Goal: Transaction & Acquisition: Book appointment/travel/reservation

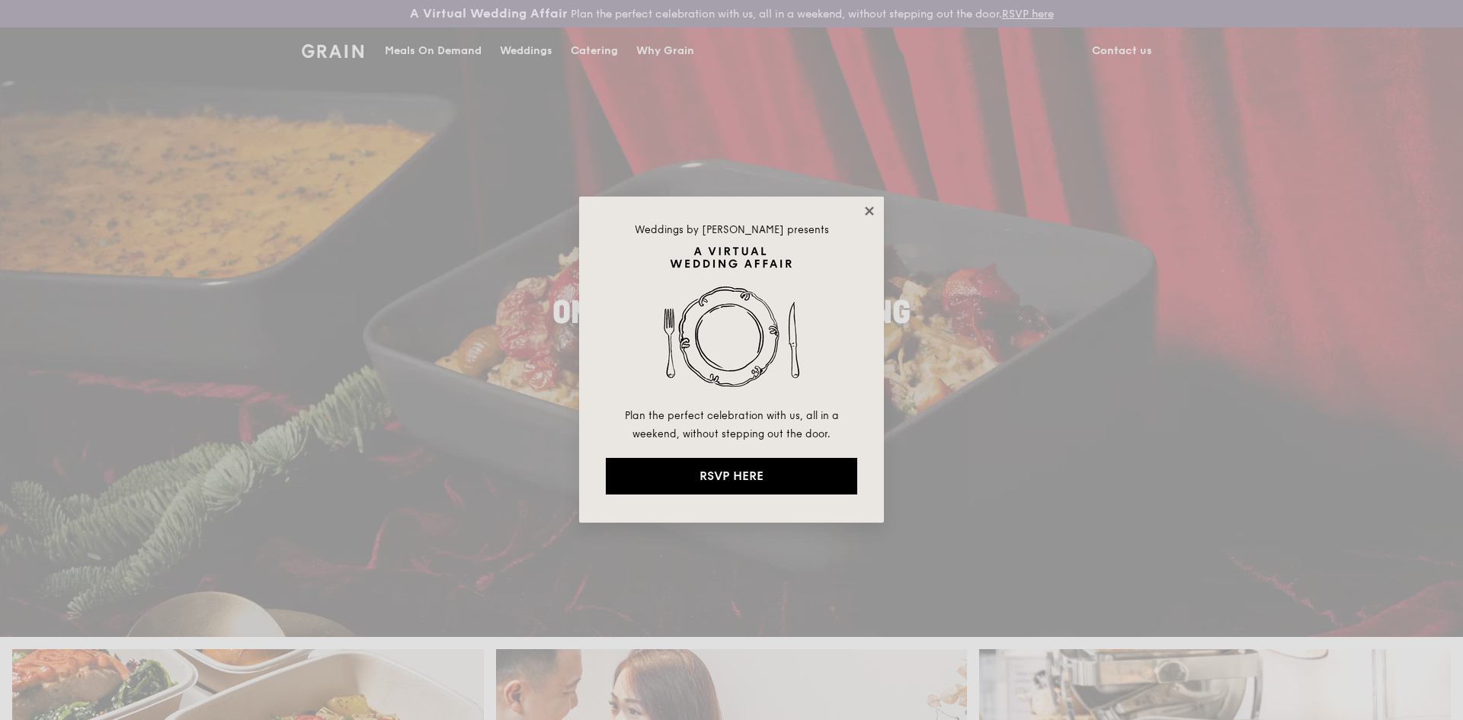
click at [870, 206] on icon at bounding box center [869, 211] width 14 height 14
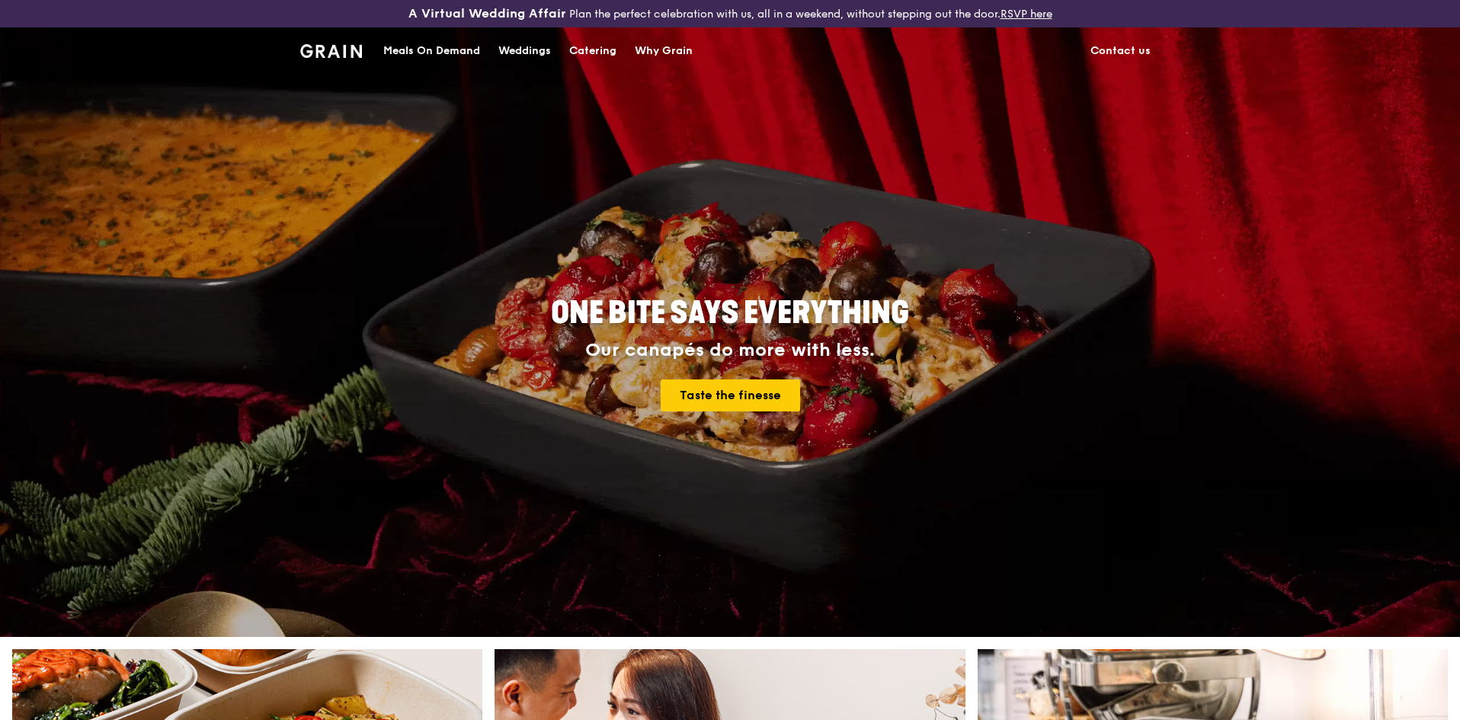
click at [580, 56] on div "Catering" at bounding box center [592, 51] width 47 height 46
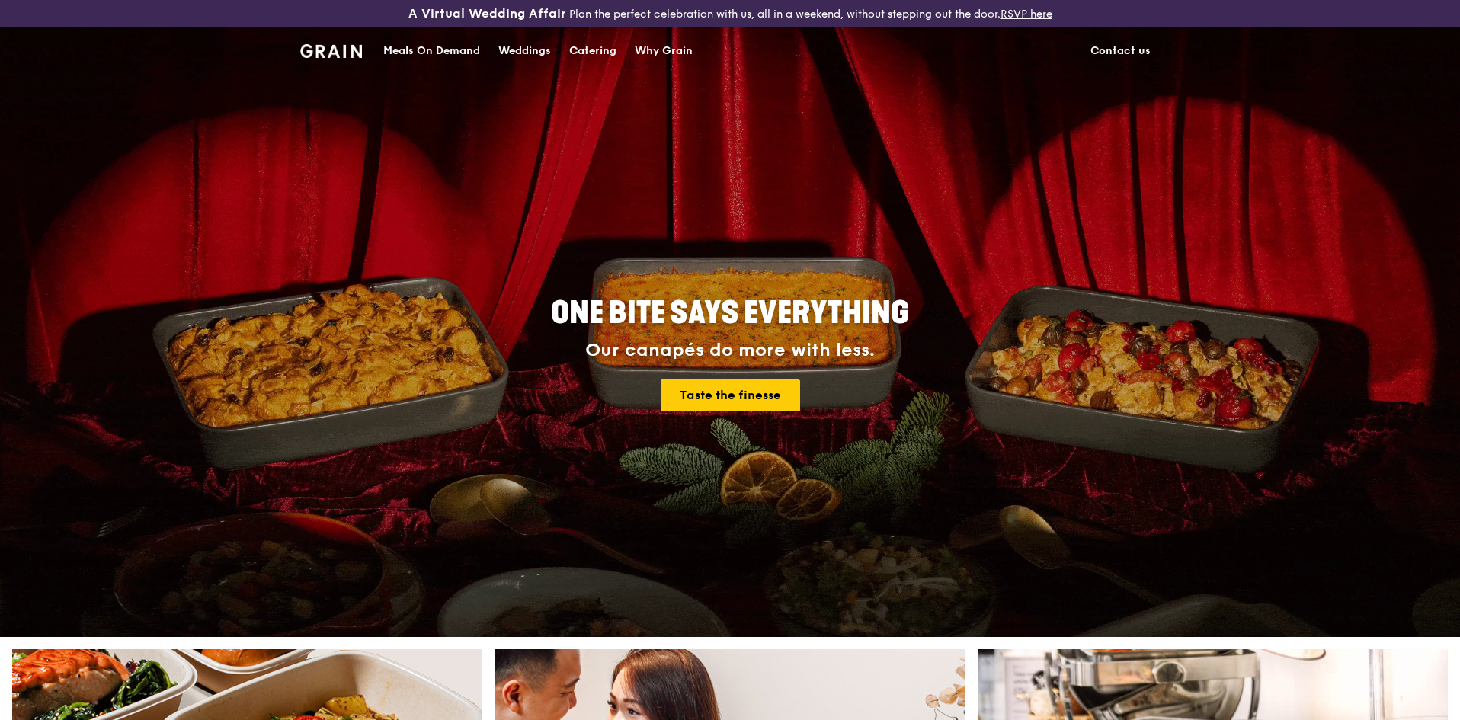
click at [596, 49] on div "Catering" at bounding box center [592, 51] width 47 height 46
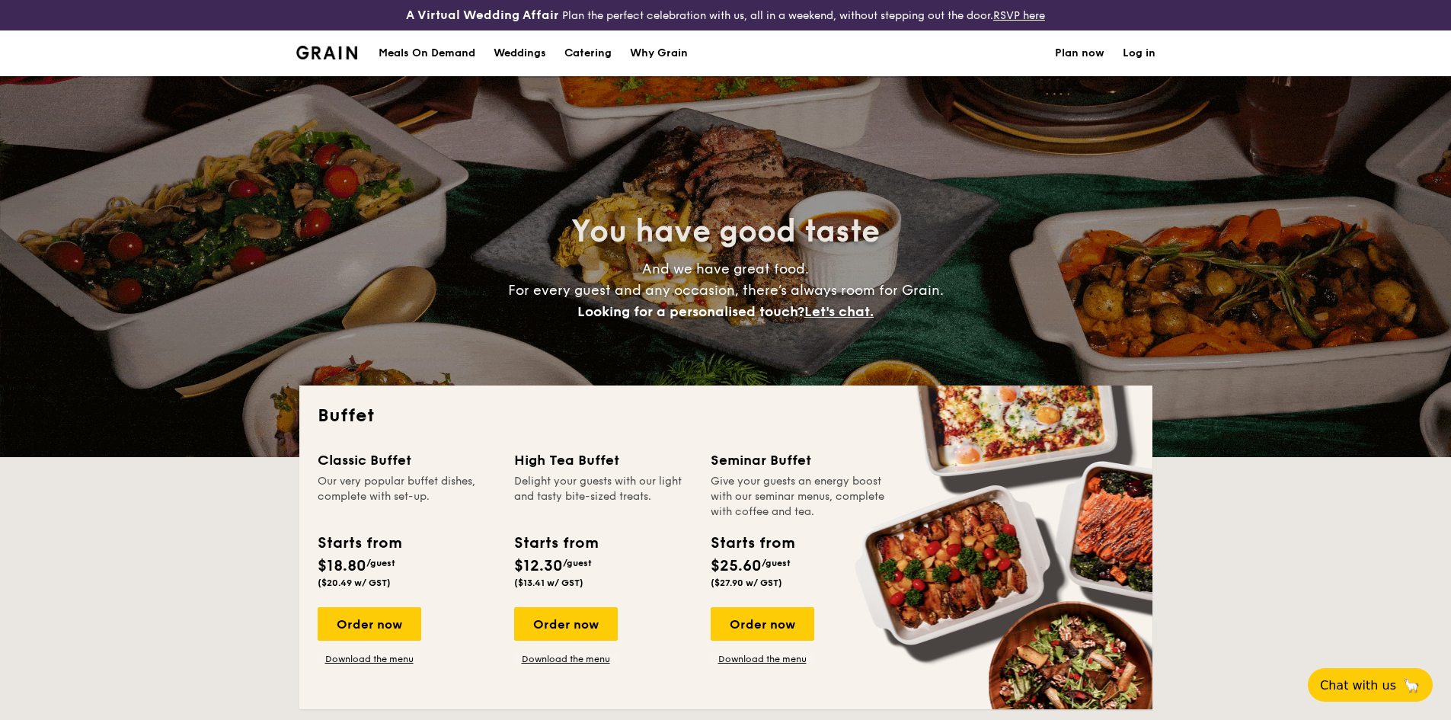
select select
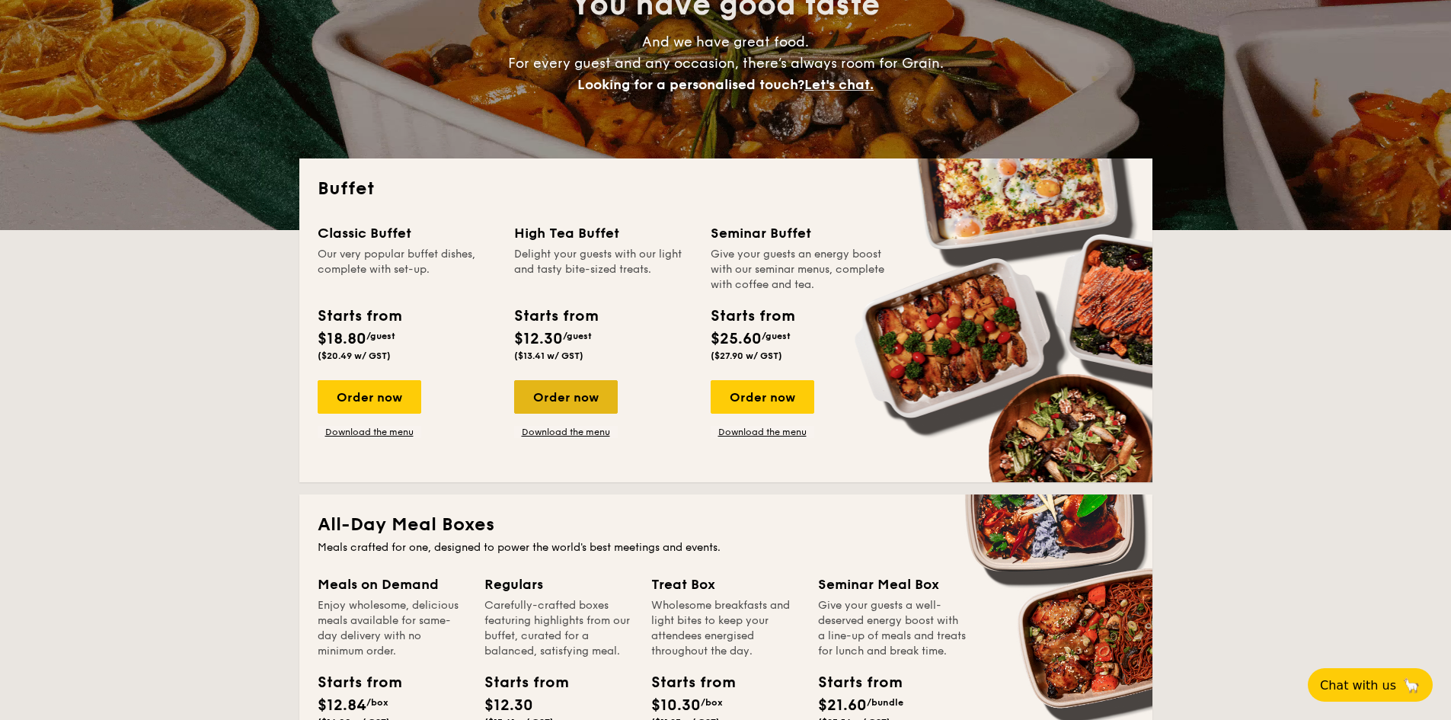
click at [561, 395] on div "Order now" at bounding box center [566, 397] width 104 height 34
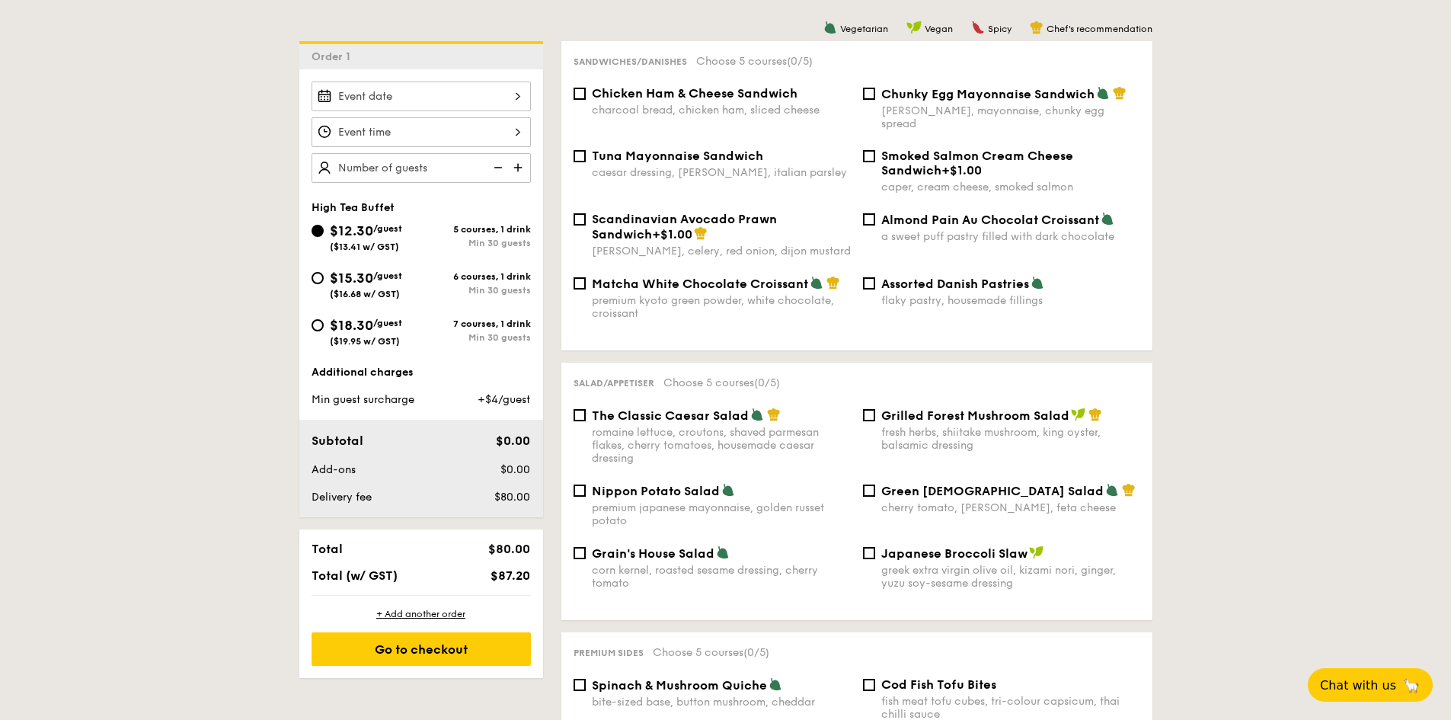
scroll to position [420, 0]
select select
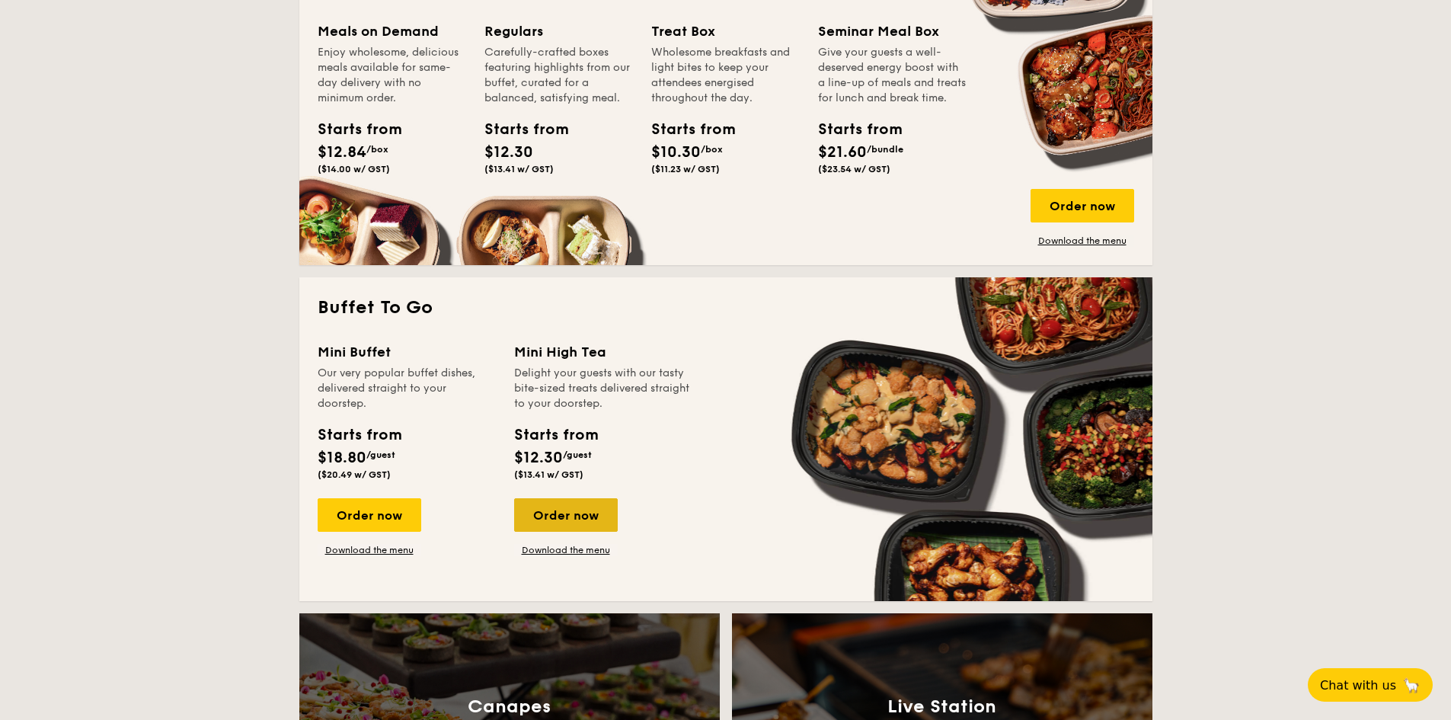
scroll to position [782, 0]
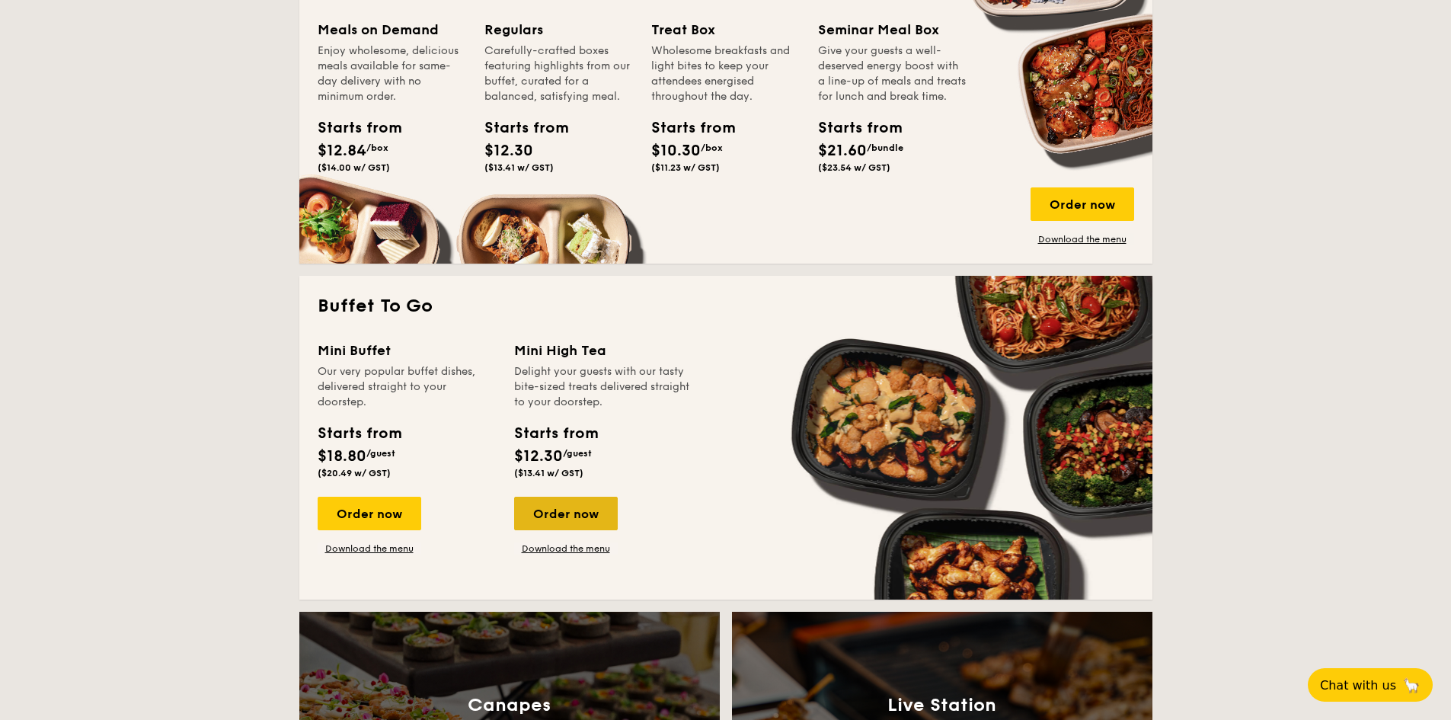
click at [561, 514] on div "Order now" at bounding box center [566, 514] width 104 height 34
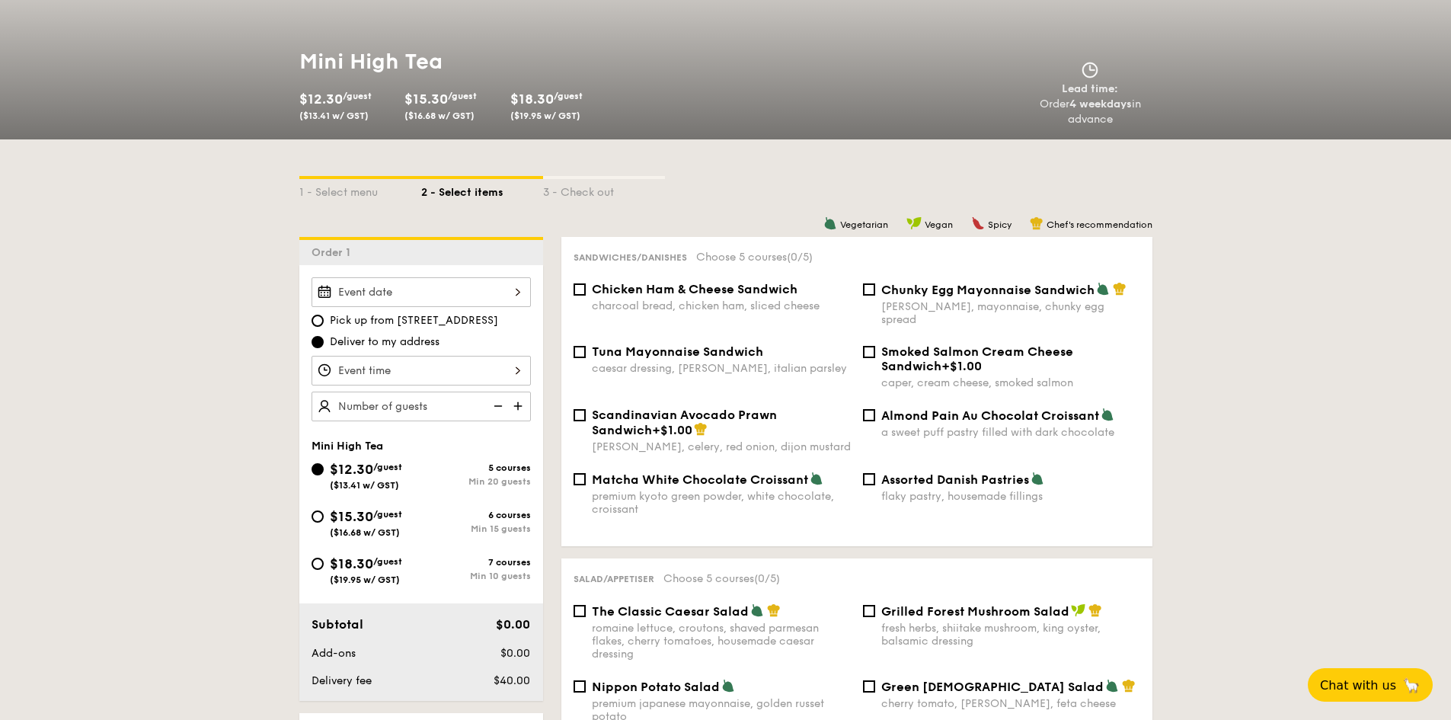
scroll to position [224, 0]
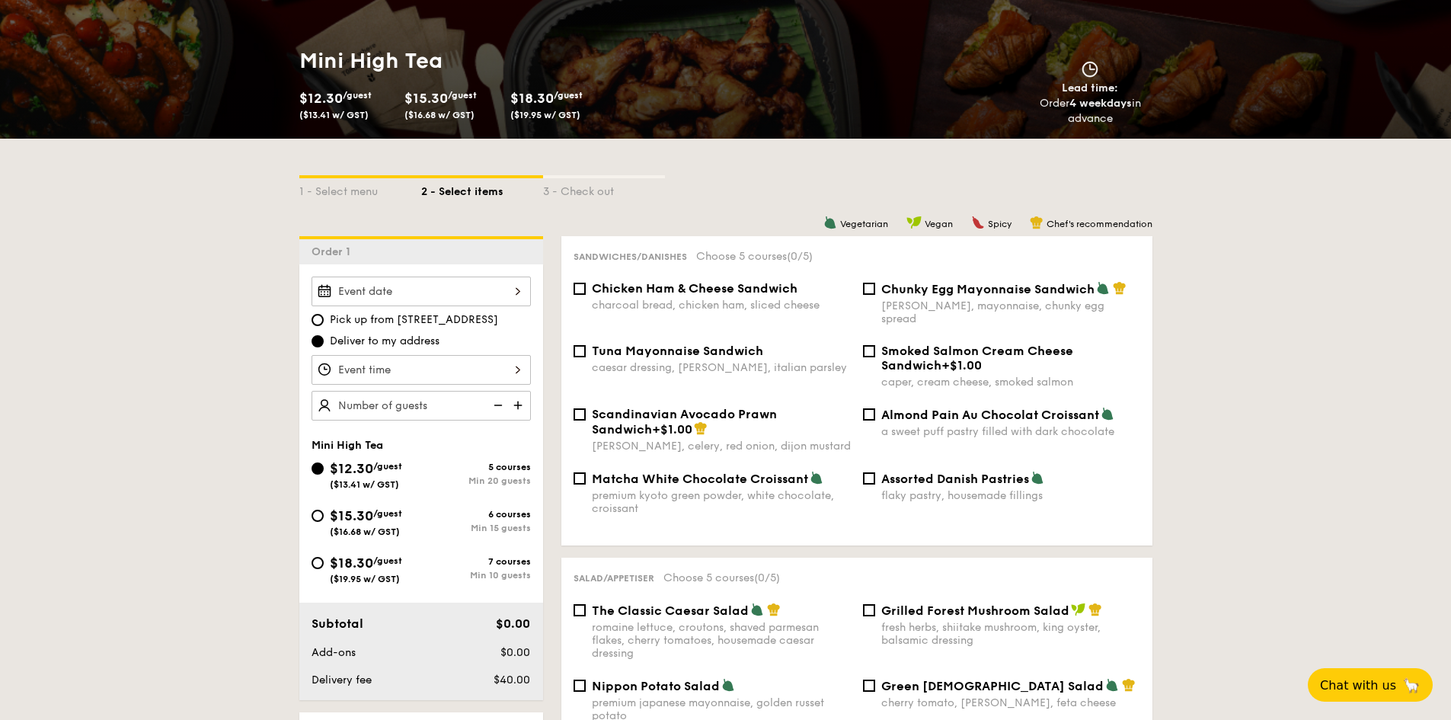
click at [389, 282] on div at bounding box center [421, 292] width 219 height 30
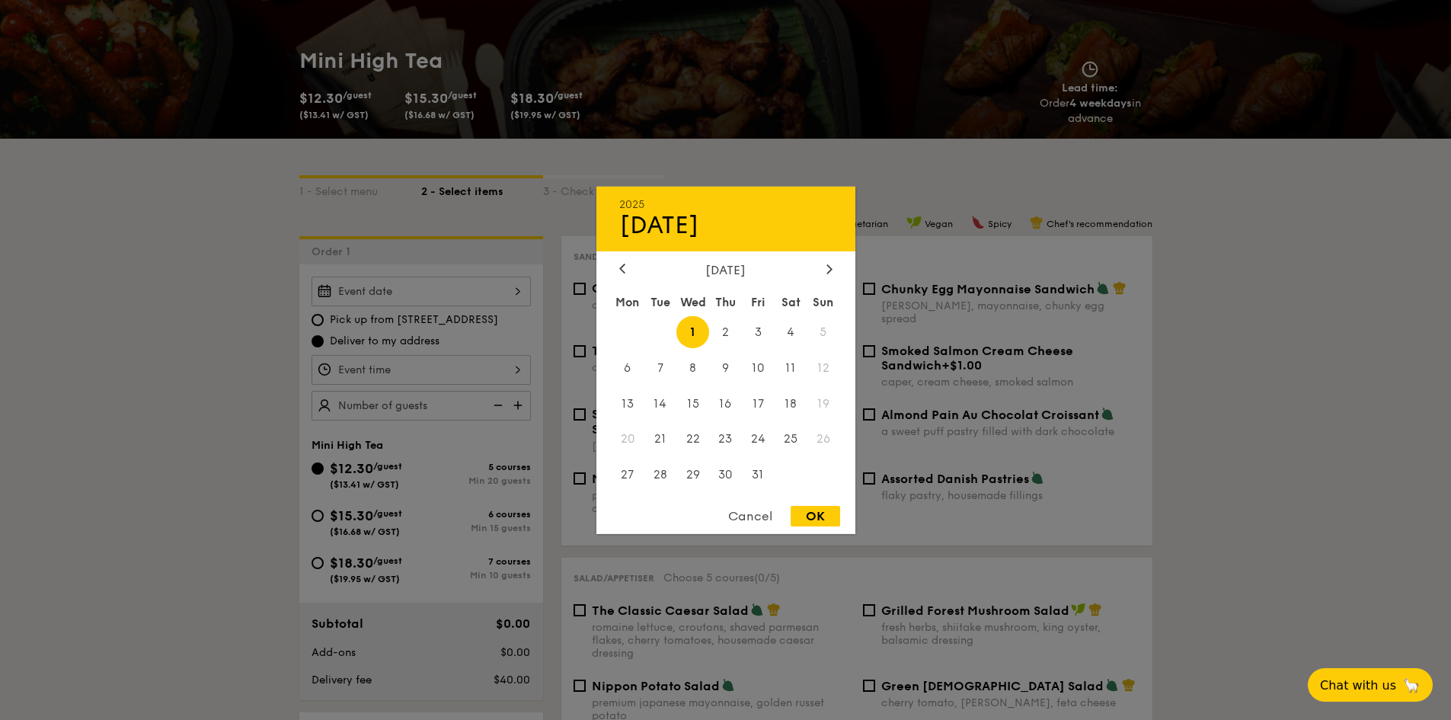
drag, startPoint x: 837, startPoint y: 261, endPoint x: 822, endPoint y: 268, distance: 17.0
click at [822, 268] on div "2025 Oct 01 October 2025 Mon Tue Wed Thu Fri Sat Sun 1 2 3 4 5 6 7 8 9 10 11 12…" at bounding box center [726, 359] width 259 height 347
drag, startPoint x: 822, startPoint y: 268, endPoint x: 835, endPoint y: 268, distance: 13.0
click at [835, 268] on div "October 2025" at bounding box center [726, 269] width 259 height 14
click at [835, 268] on div at bounding box center [830, 269] width 14 height 14
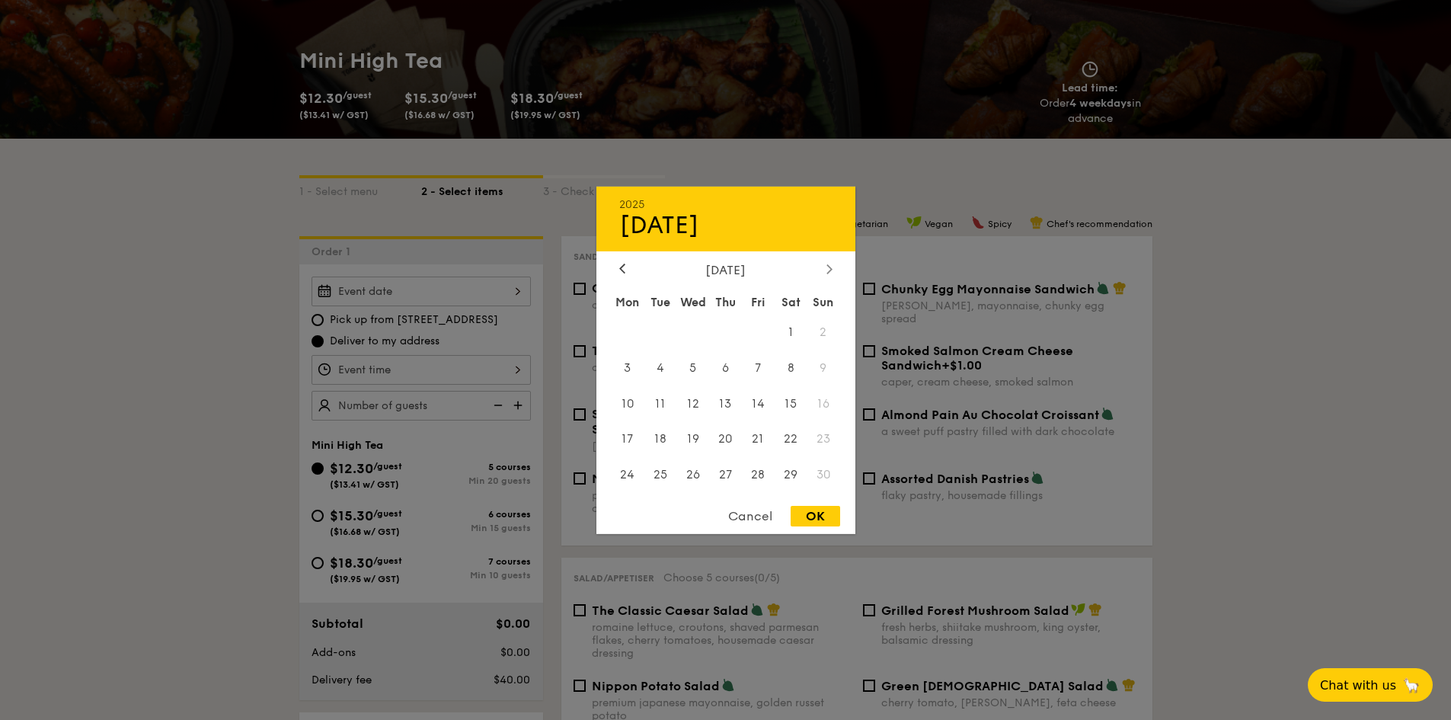
click at [835, 268] on div at bounding box center [830, 269] width 14 height 14
click at [691, 263] on div "February 2026" at bounding box center [725, 269] width 213 height 14
click at [626, 267] on div at bounding box center [623, 269] width 14 height 14
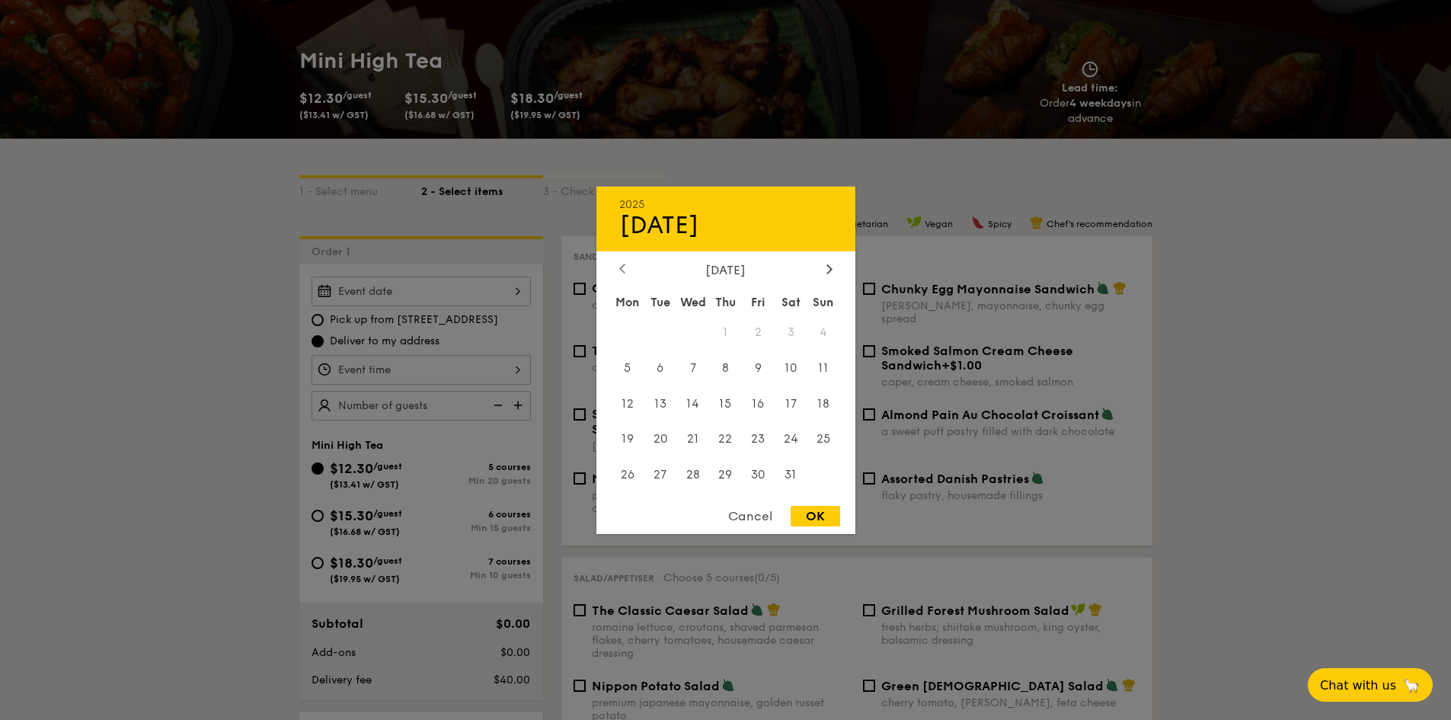
click at [626, 267] on div at bounding box center [623, 269] width 14 height 14
click at [825, 374] on span "12" at bounding box center [824, 367] width 33 height 33
click at [226, 290] on div at bounding box center [725, 360] width 1451 height 720
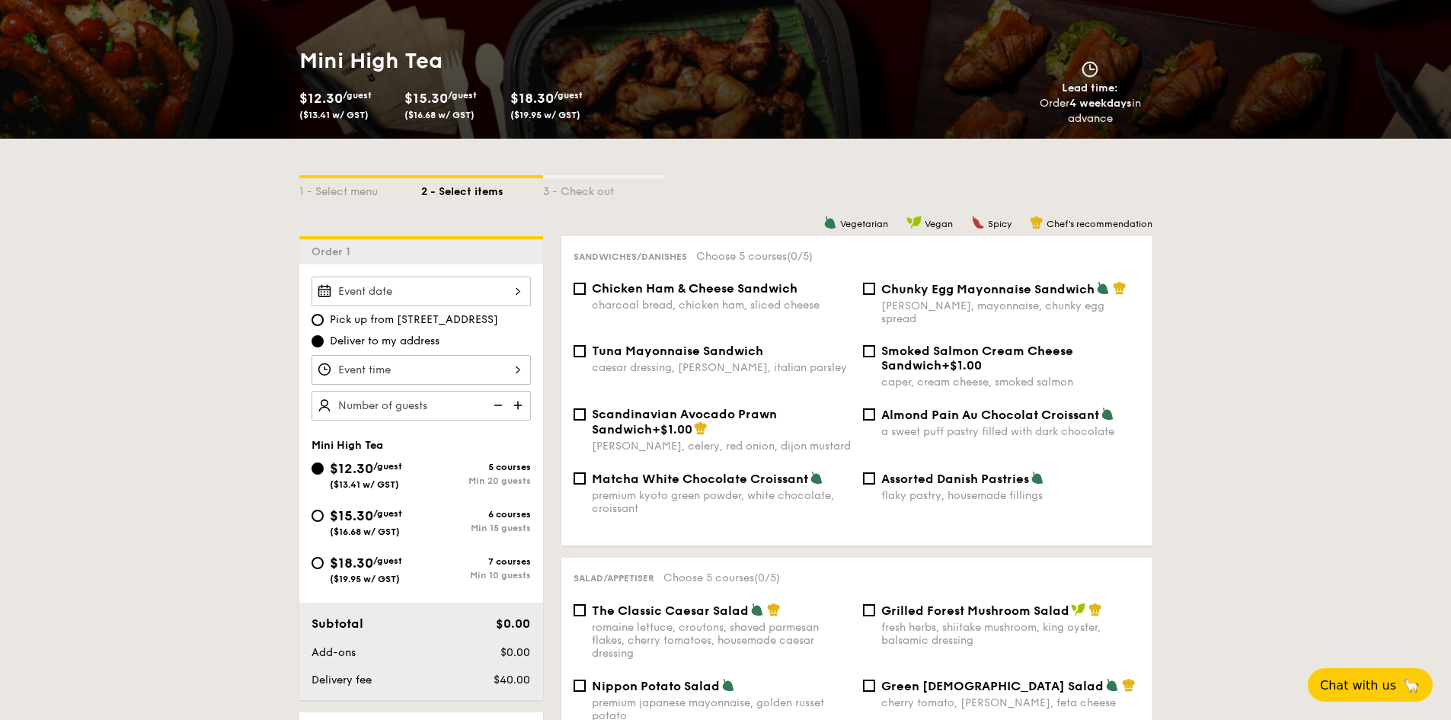
click at [374, 318] on span "Pick up from 5 Burn Road #05-01" at bounding box center [414, 319] width 168 height 15
click at [324, 318] on input "Pick up from 5 Burn Road #05-01" at bounding box center [318, 320] width 12 height 12
radio input "true"
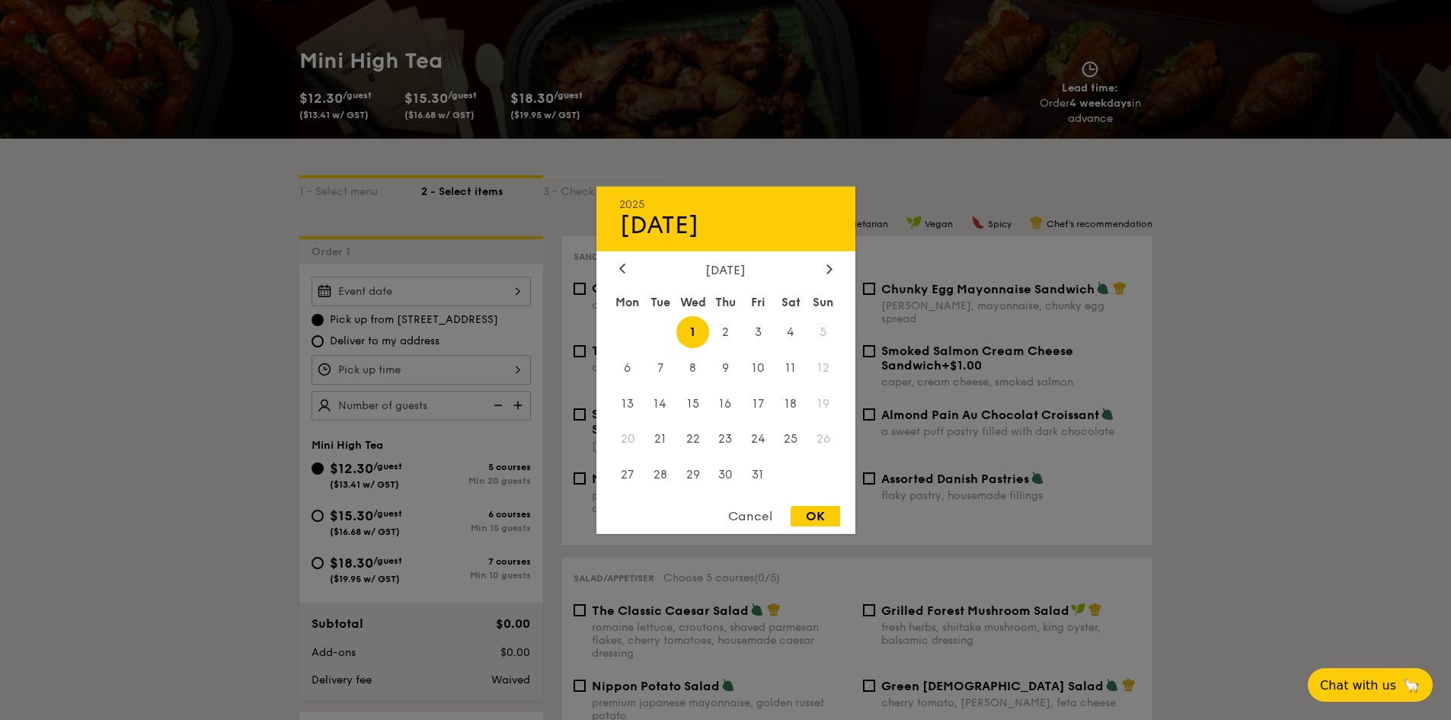
click at [428, 299] on div "2025 Oct 01 October 2025 Mon Tue Wed Thu Fri Sat Sun 1 2 3 4 5 6 7 8 9 10 11 12…" at bounding box center [421, 292] width 219 height 30
click at [820, 373] on span "12" at bounding box center [824, 367] width 33 height 33
click at [315, 371] on div at bounding box center [725, 360] width 1451 height 720
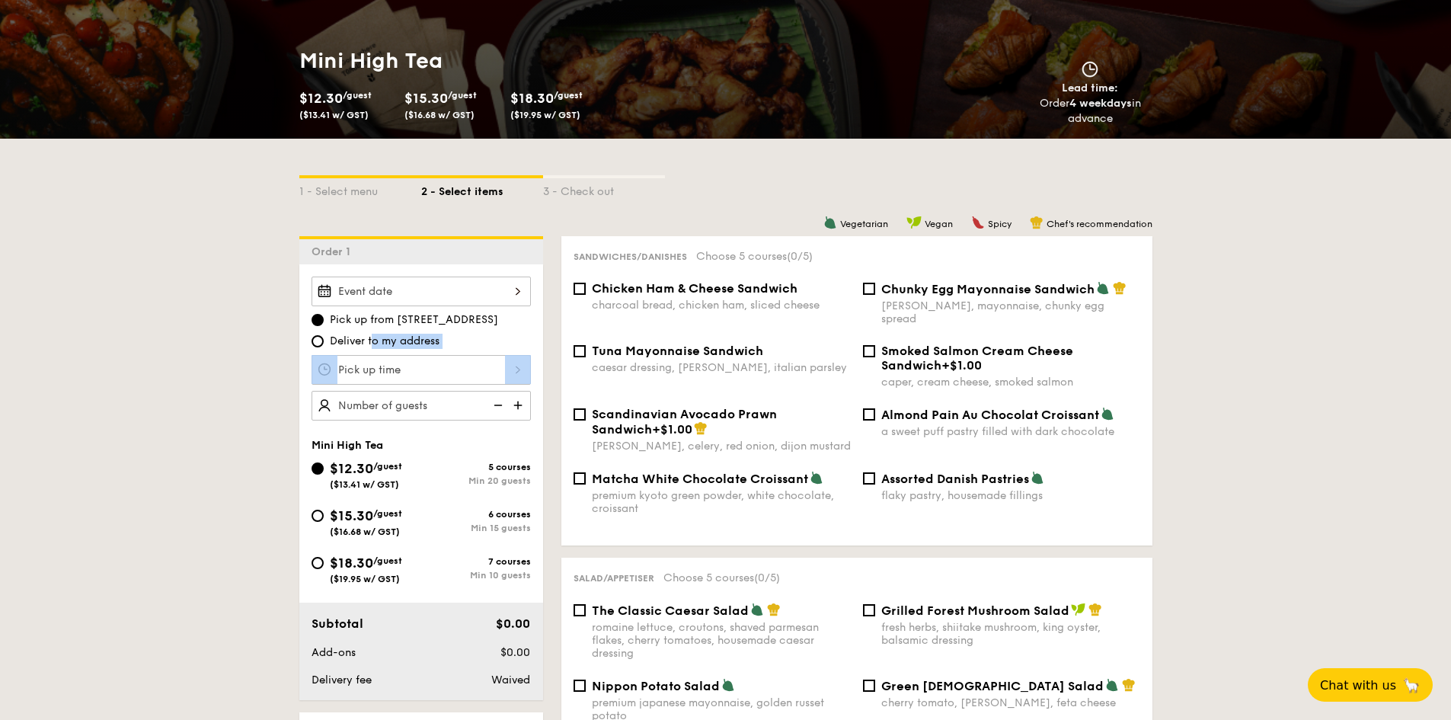
drag, startPoint x: 339, startPoint y: 350, endPoint x: 345, endPoint y: 344, distance: 8.1
click at [345, 344] on span "Deliver to my address" at bounding box center [385, 341] width 110 height 15
click at [324, 344] on input "Deliver to my address" at bounding box center [318, 341] width 12 height 12
radio input "true"
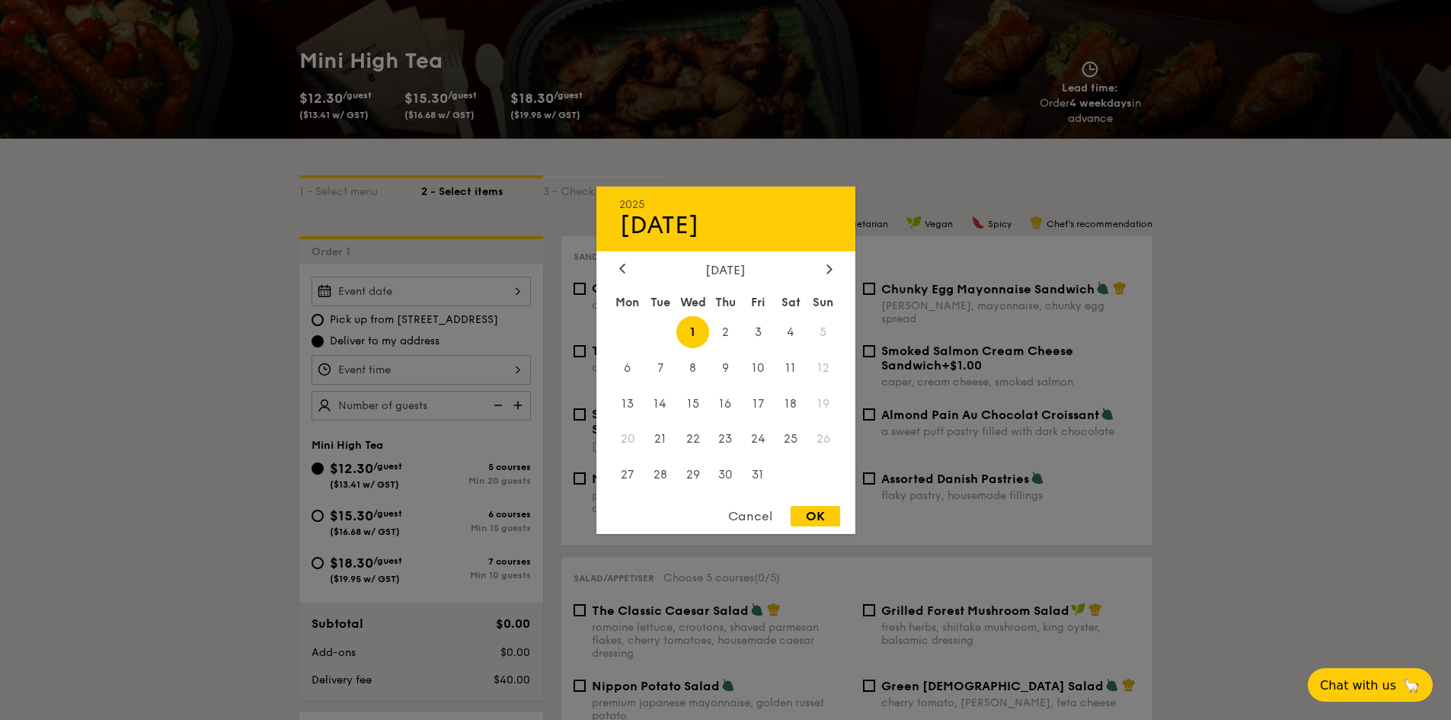
click at [456, 303] on div "2025 Oct 01 October 2025 Mon Tue Wed Thu Fri Sat Sun 1 2 3 4 5 6 7 8 9 10 11 12…" at bounding box center [421, 292] width 219 height 30
click at [964, 309] on div at bounding box center [725, 360] width 1451 height 720
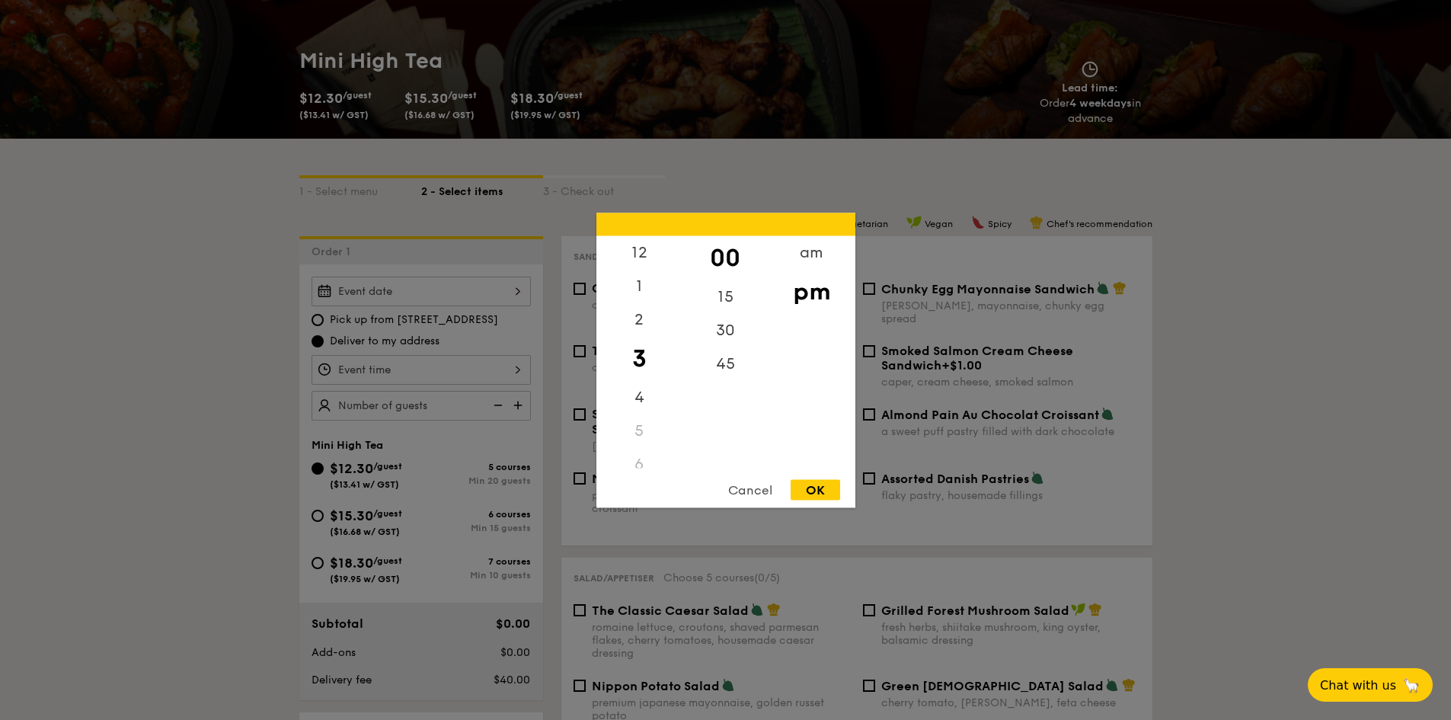
click at [454, 362] on div "12 1 2 3 4 5 6 7 8 9 10 11 00 15 30 45 am pm Cancel OK" at bounding box center [421, 370] width 219 height 30
click at [422, 290] on div at bounding box center [725, 360] width 1451 height 720
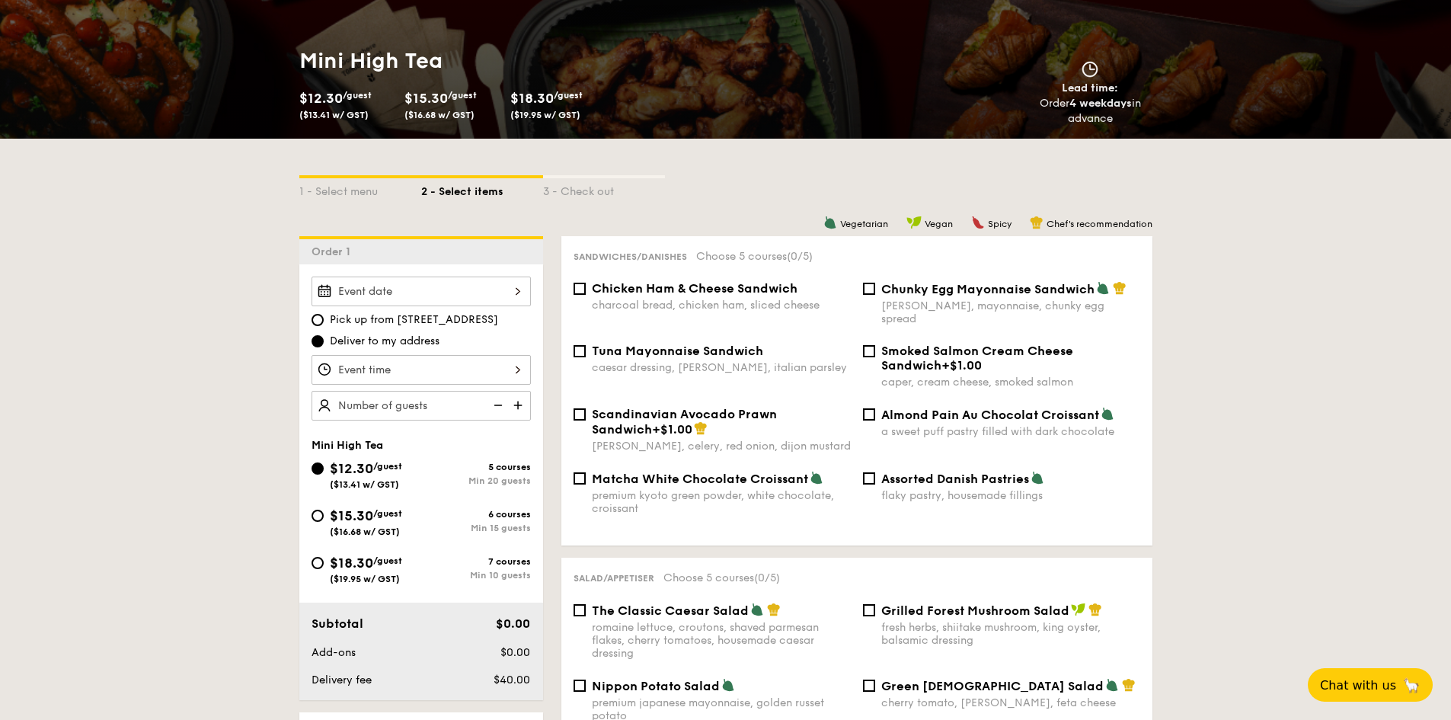
click at [422, 290] on div at bounding box center [725, 360] width 1451 height 720
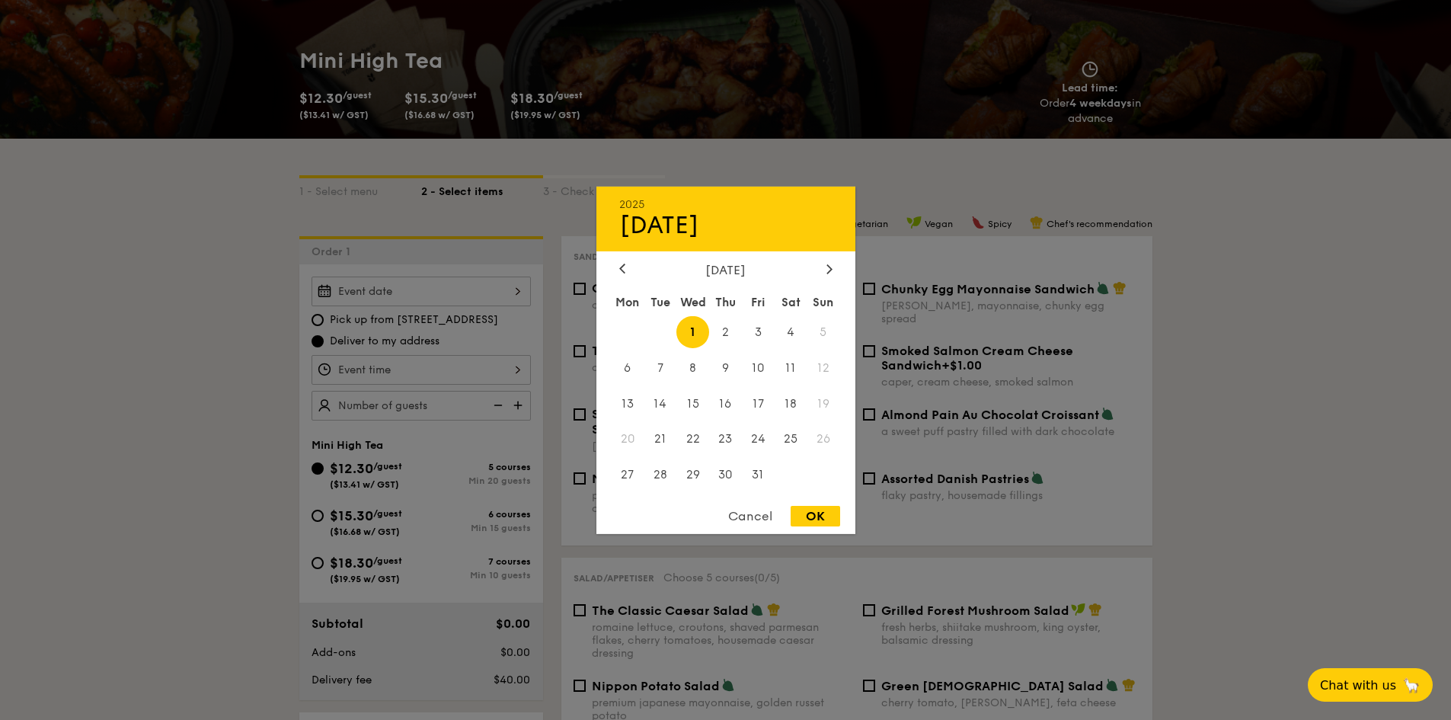
click at [422, 290] on div "2025 Oct 01 October 2025 Mon Tue Wed Thu Fri Sat Sun 1 2 3 4 5 6 7 8 9 10 11 12…" at bounding box center [421, 292] width 219 height 30
click at [826, 267] on div at bounding box center [830, 269] width 14 height 14
click at [617, 270] on div at bounding box center [623, 269] width 14 height 14
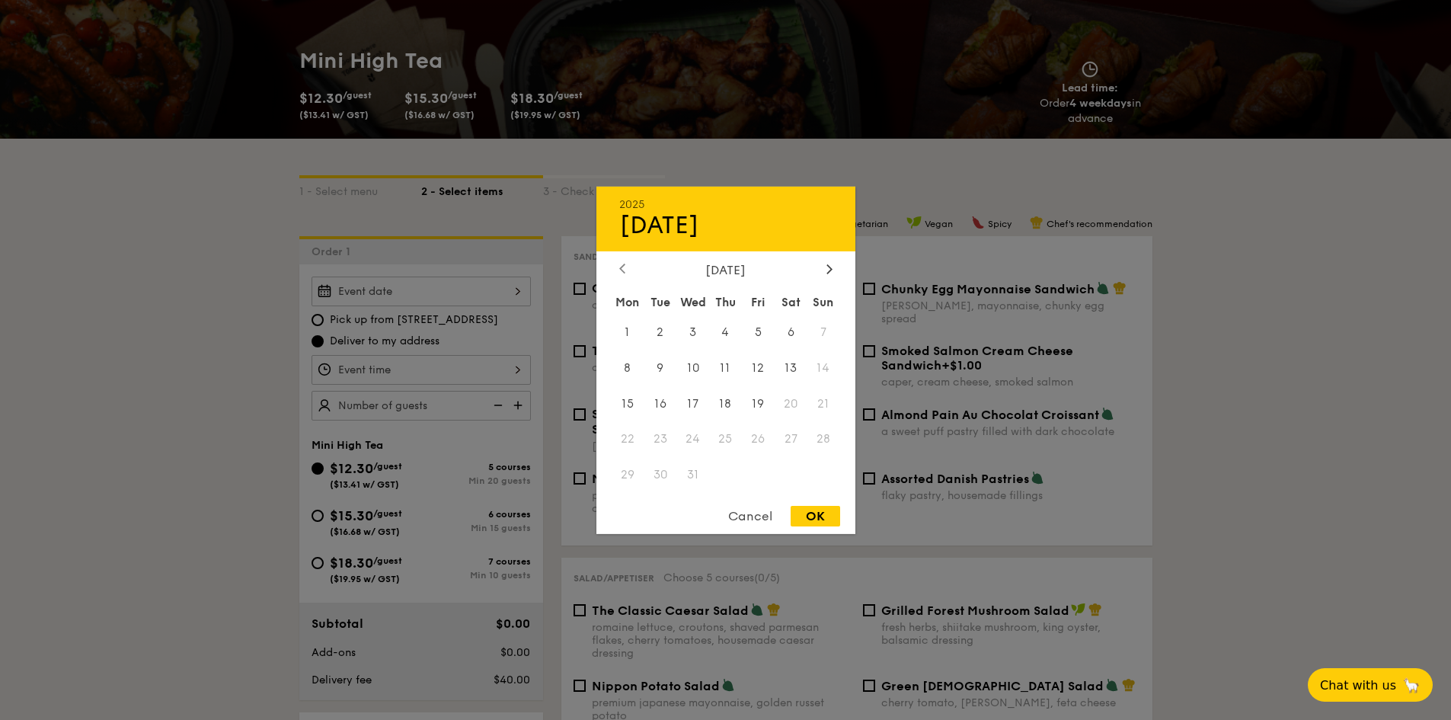
click at [617, 270] on div at bounding box center [623, 269] width 14 height 14
click at [494, 142] on div at bounding box center [725, 360] width 1451 height 720
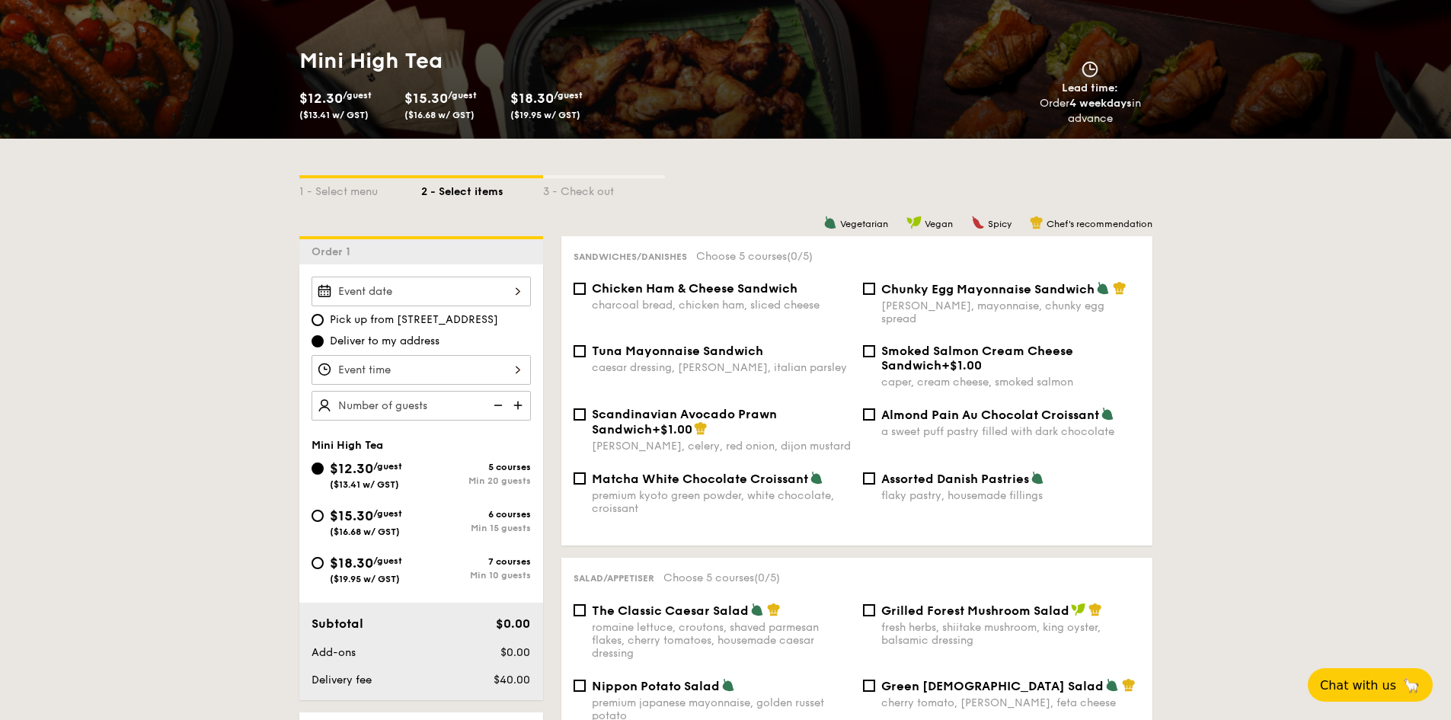
select select
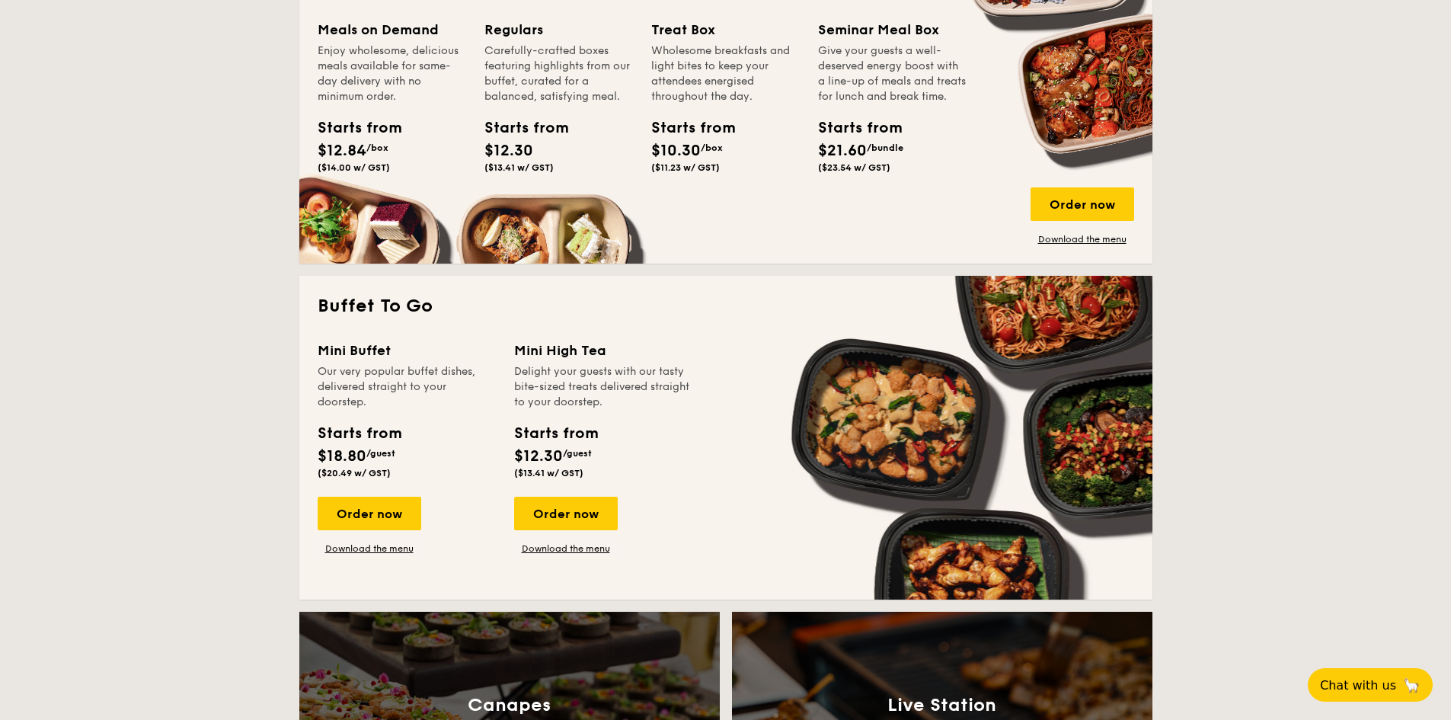
scroll to position [2142, 0]
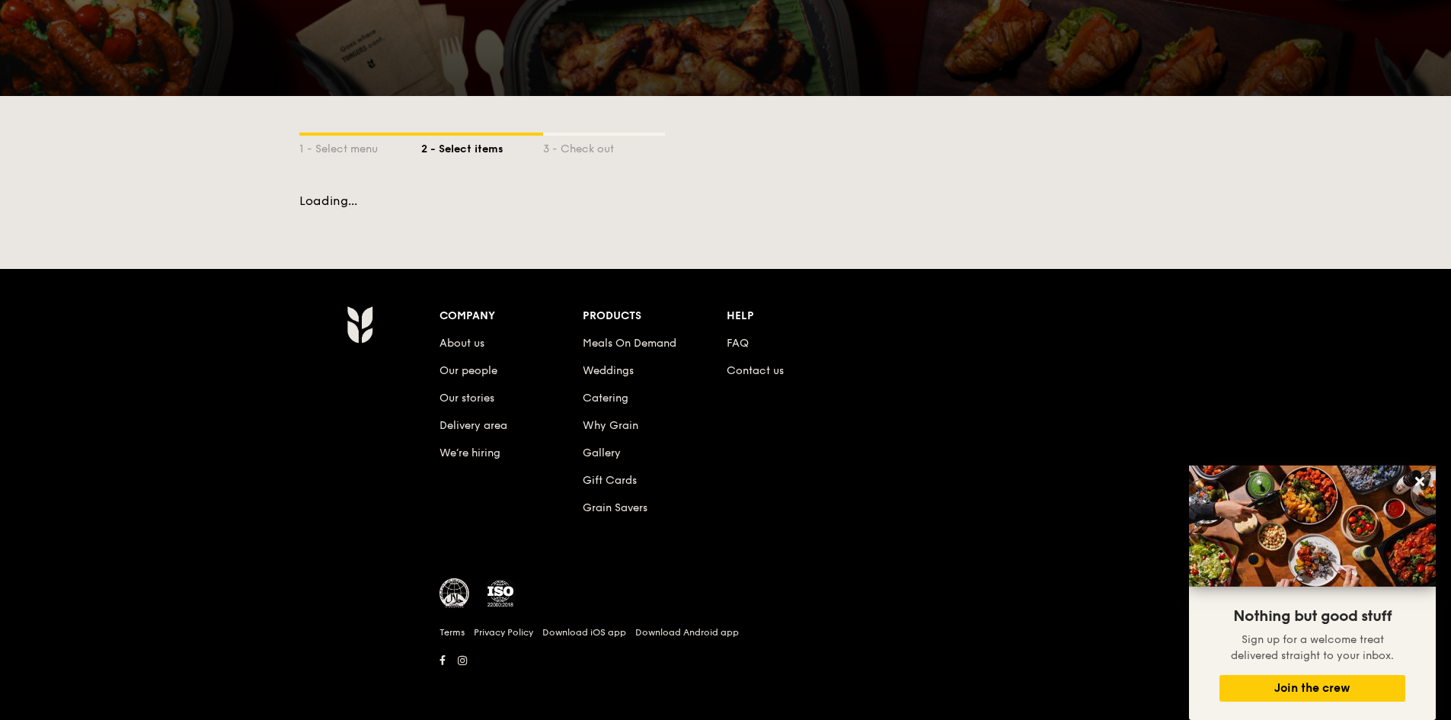
scroll to position [208, 0]
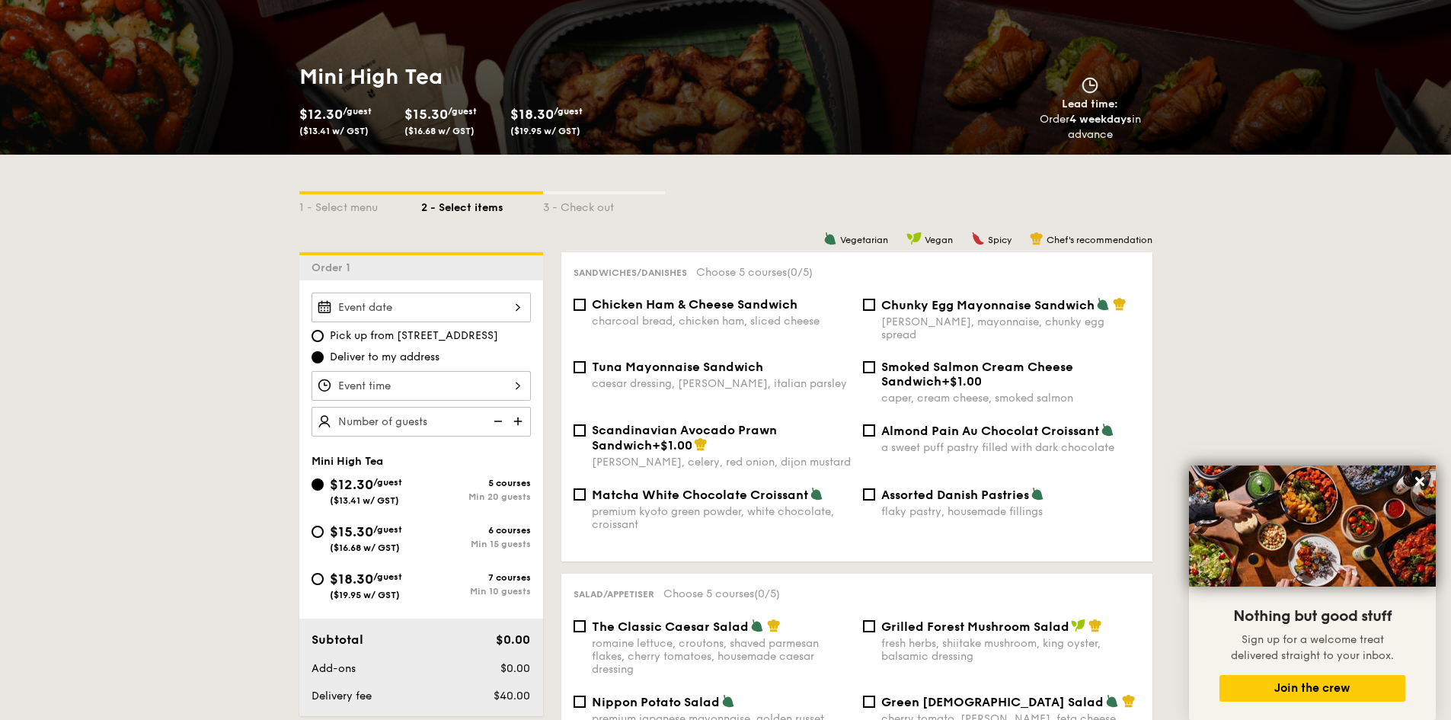
select select
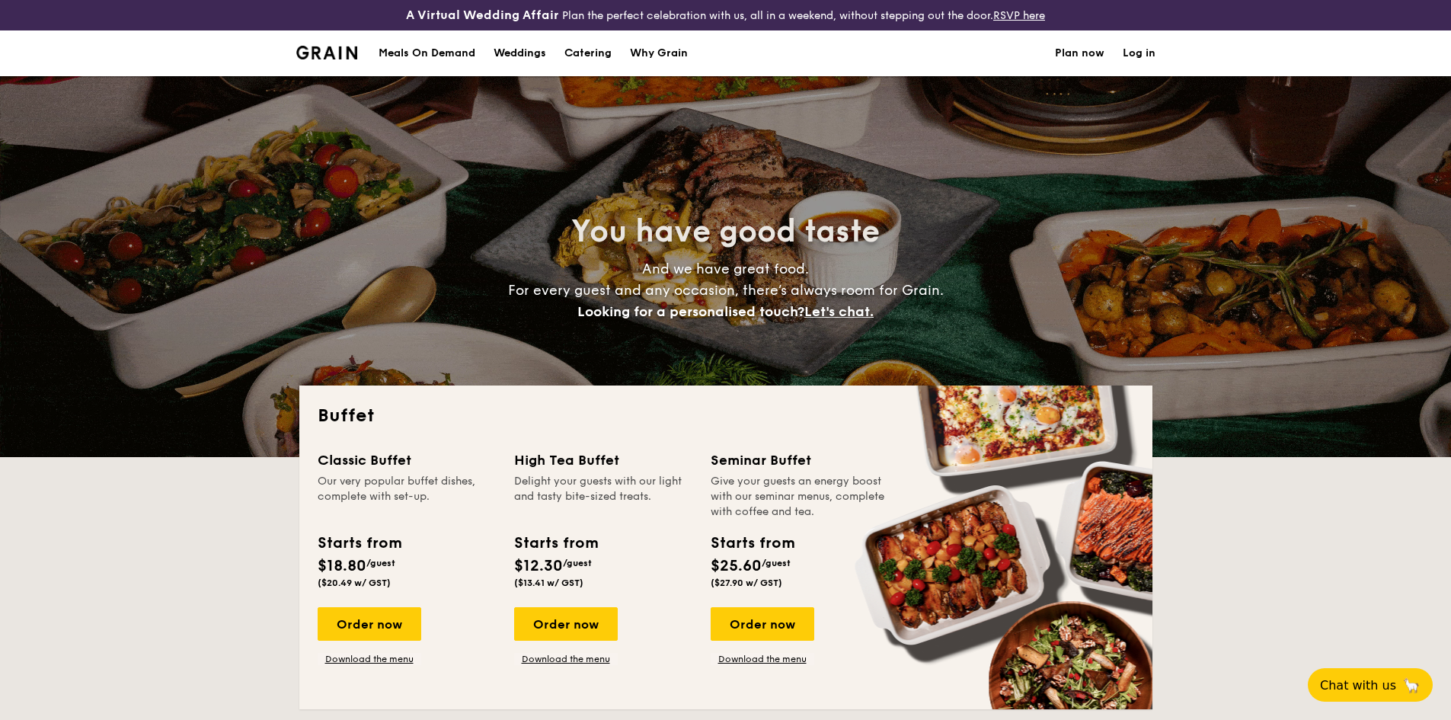
select select
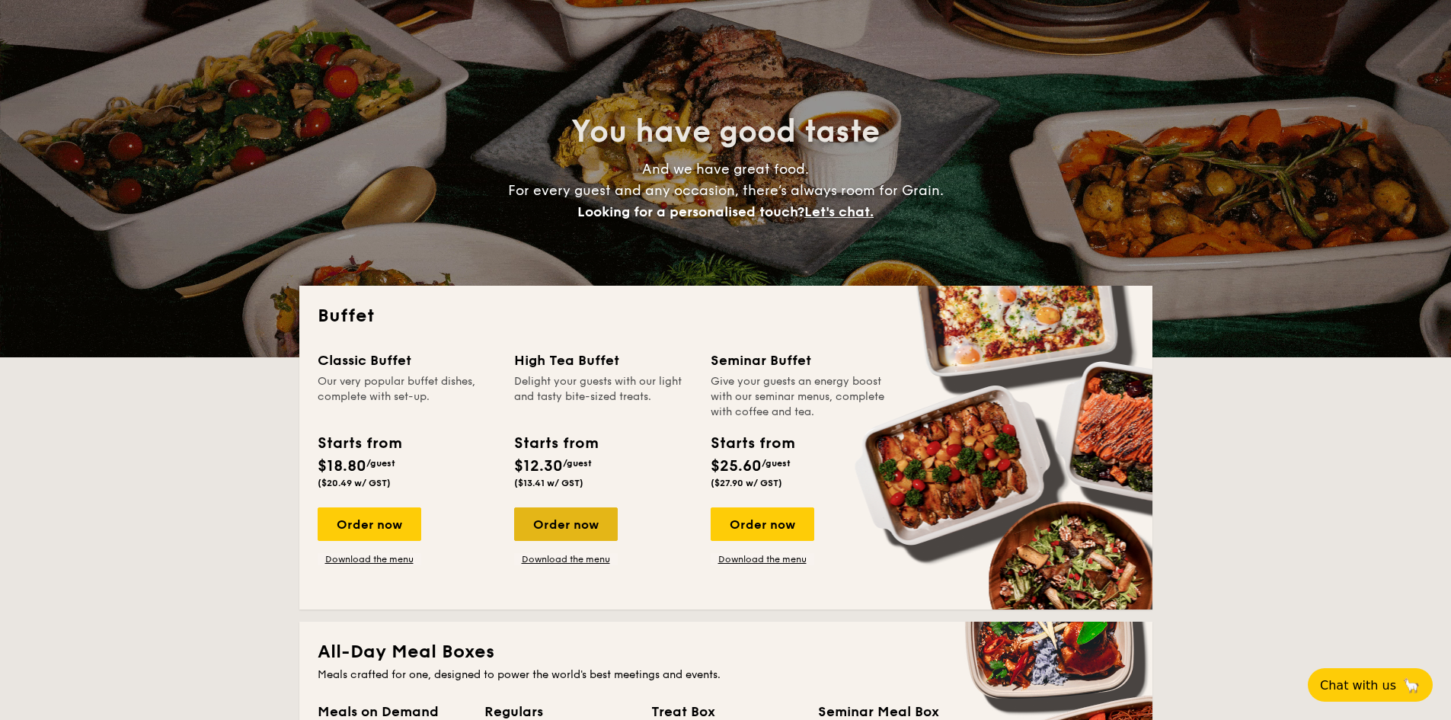
click at [549, 517] on div "Order now" at bounding box center [566, 524] width 104 height 34
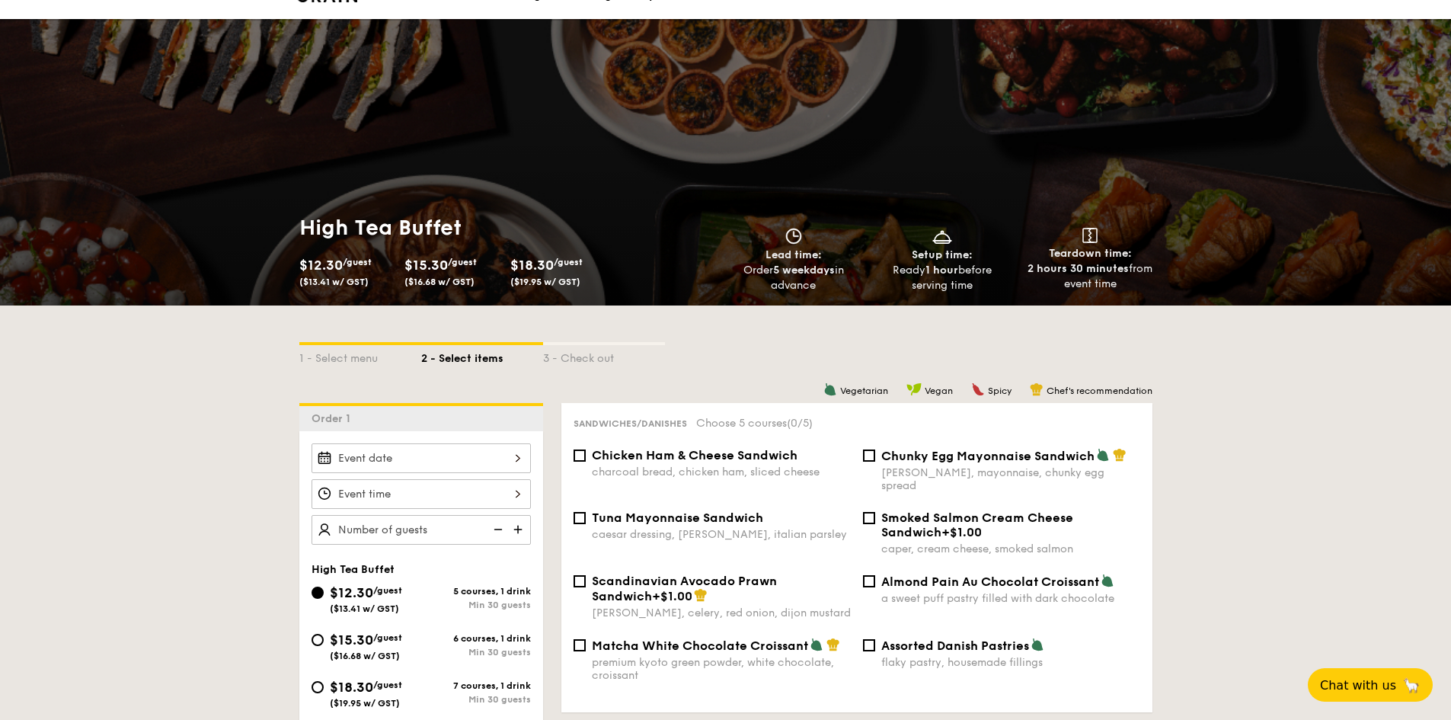
scroll to position [58, 0]
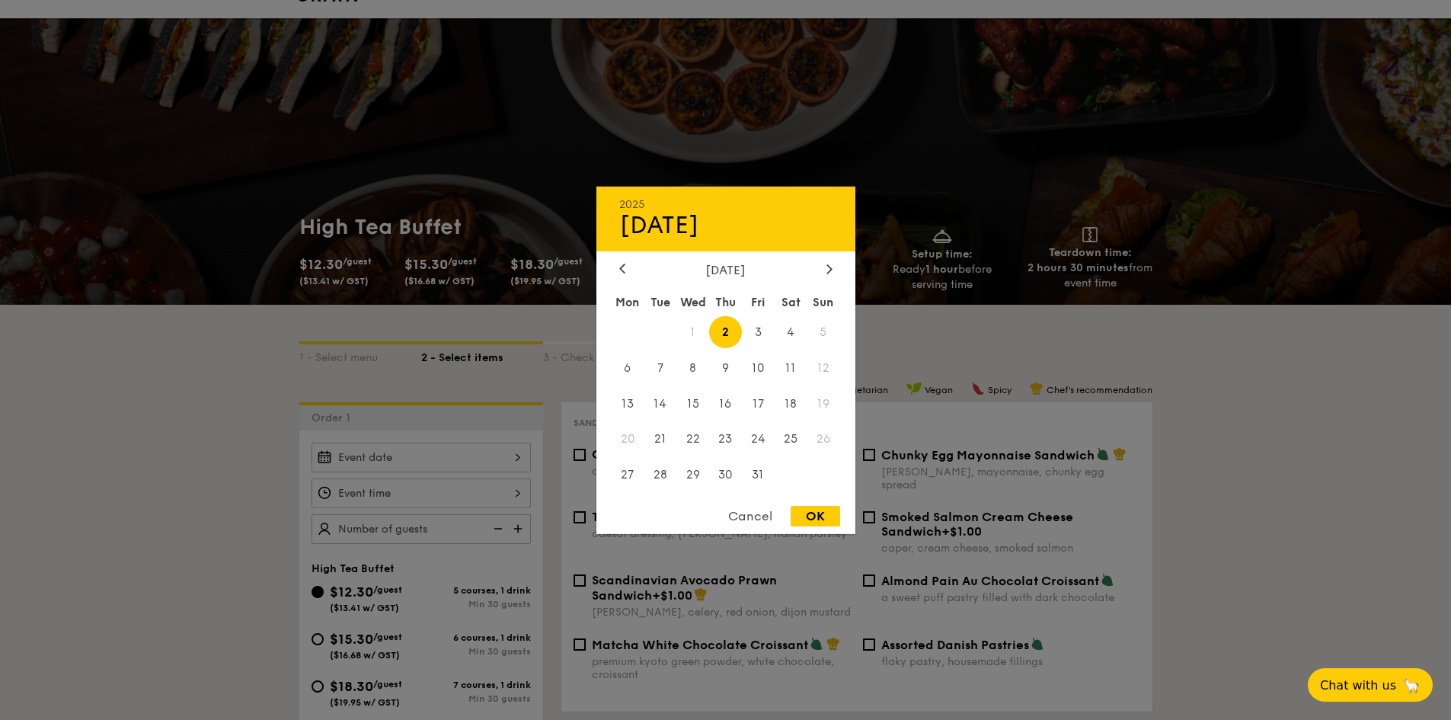
click at [414, 460] on div "2025 Oct [DATE] Tue Wed Thu Fri Sat Sun 1 2 3 4 5 6 7 8 9 10 11 12 13 14 15 16 …" at bounding box center [421, 458] width 219 height 30
select select
